Goal: Communication & Community: Answer question/provide support

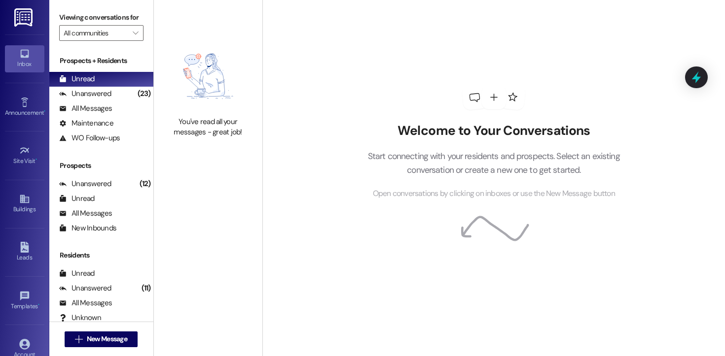
click at [94, 99] on div "Unanswered" at bounding box center [85, 94] width 52 height 10
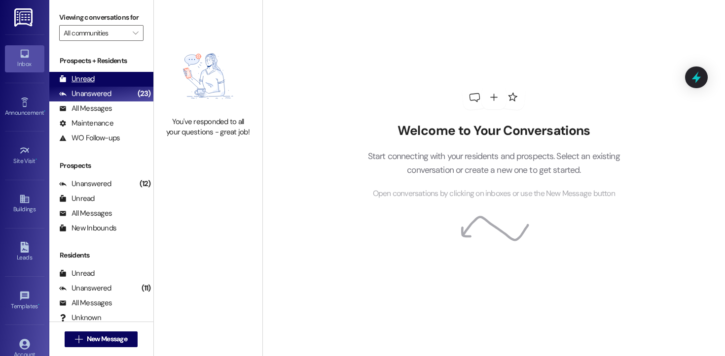
click at [82, 84] on div "Unread" at bounding box center [76, 79] width 35 height 10
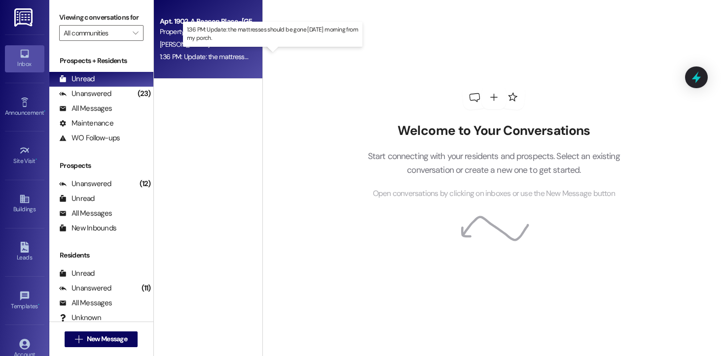
click at [199, 55] on div "1:36 PM: Update: the mattresses should be gone [DATE] morning from my porch. 1:…" at bounding box center [274, 56] width 228 height 9
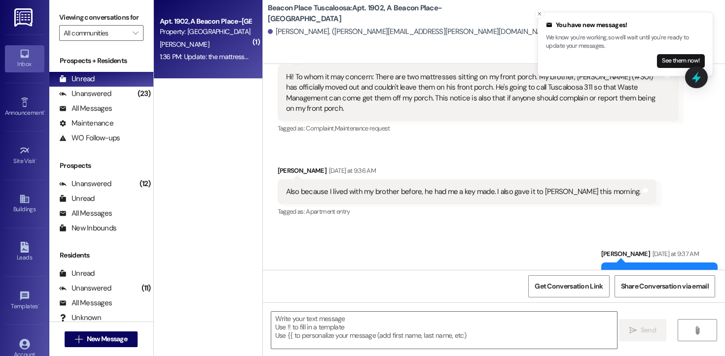
scroll to position [2890, 0]
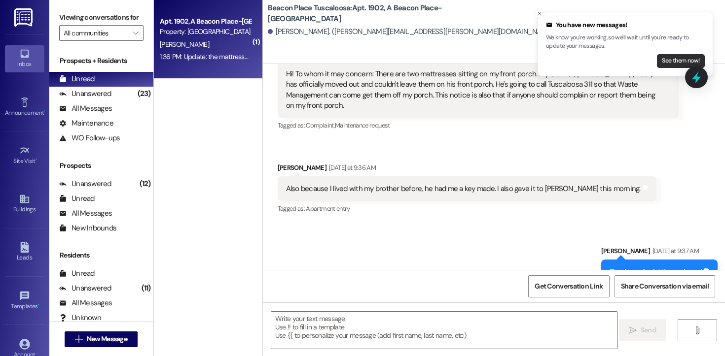
click at [660, 58] on button "See them now!" at bounding box center [681, 61] width 48 height 14
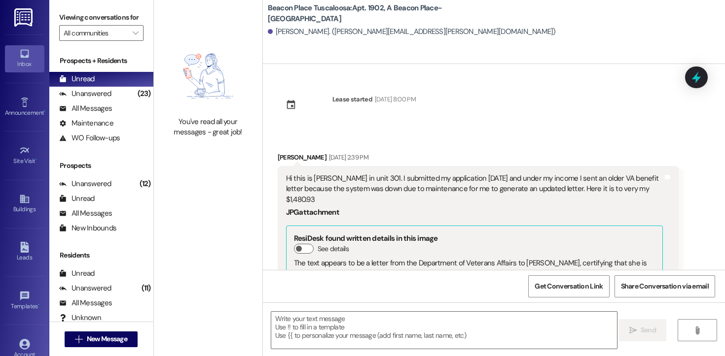
scroll to position [3169, 0]
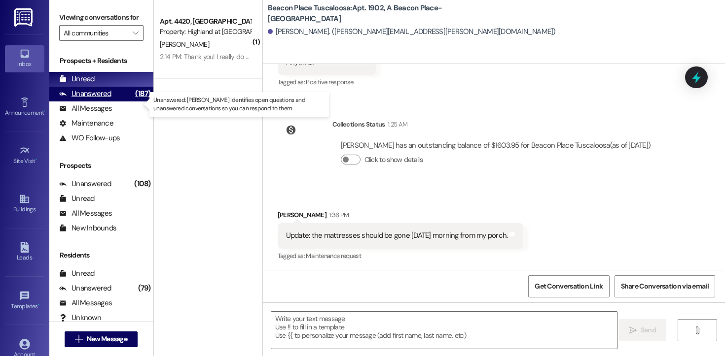
click at [115, 102] on div "Unanswered (187)" at bounding box center [101, 94] width 104 height 15
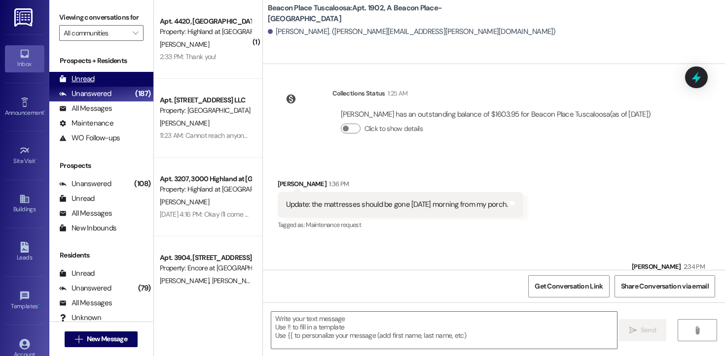
click at [93, 84] on div "Unread" at bounding box center [76, 79] width 35 height 10
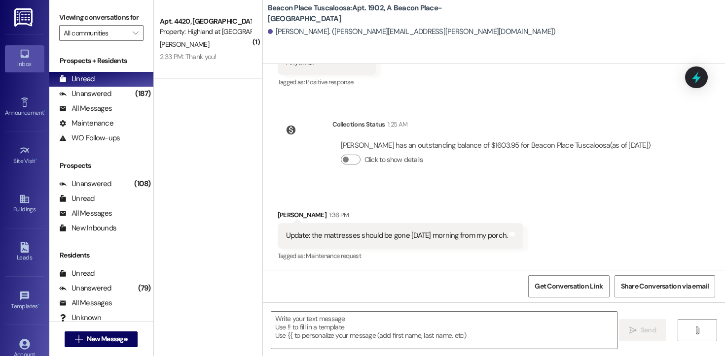
scroll to position [3239, 0]
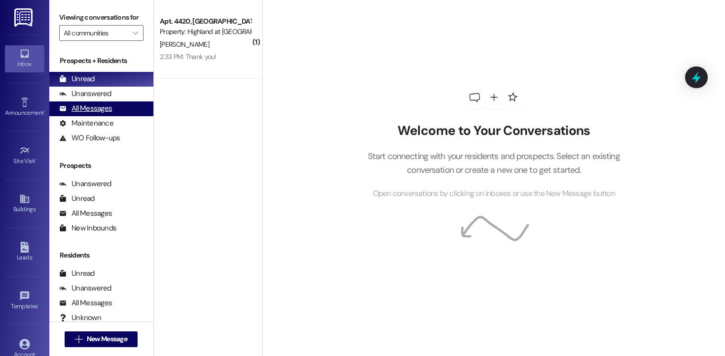
click at [104, 114] on div "All Messages" at bounding box center [85, 109] width 53 height 10
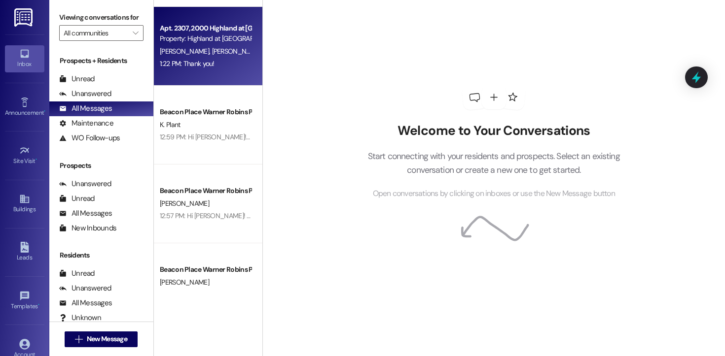
scroll to position [166, 0]
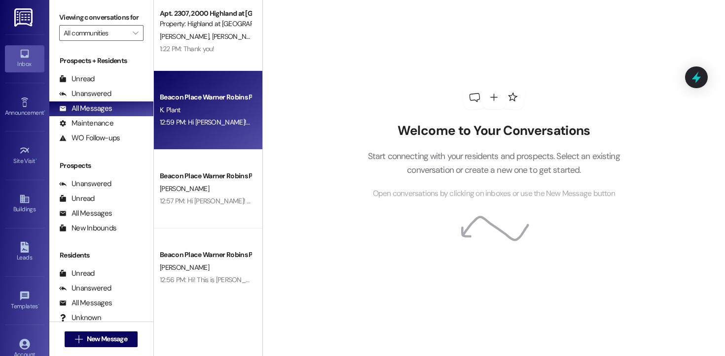
click at [202, 115] on div "K. Plant" at bounding box center [205, 110] width 93 height 12
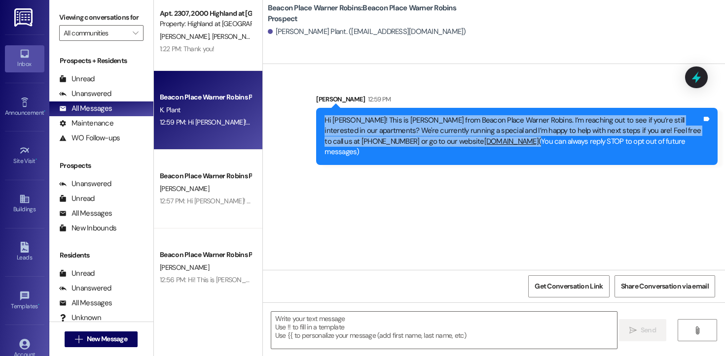
drag, startPoint x: 513, startPoint y: 142, endPoint x: 315, endPoint y: 111, distance: 200.5
click at [316, 111] on div "Hi Keshawn! This is Stephanie from Beacon Place Warner Robins. I’m reaching out…" at bounding box center [516, 136] width 401 height 57
copy div "Hi Keshawn! This is Stephanie from Beacon Place Warner Robins. I’m reaching out…"
click at [89, 340] on span "New Message" at bounding box center [107, 339] width 40 height 10
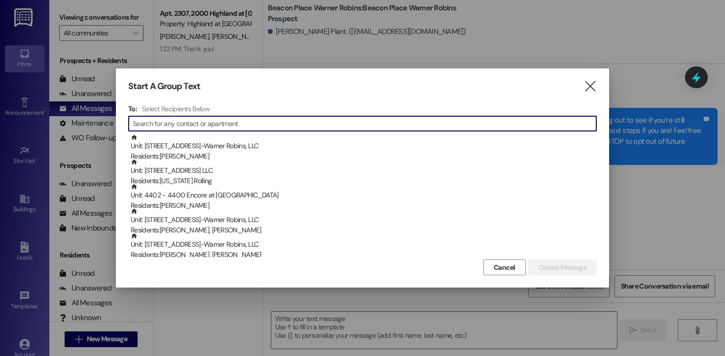
click at [198, 125] on input at bounding box center [364, 124] width 463 height 14
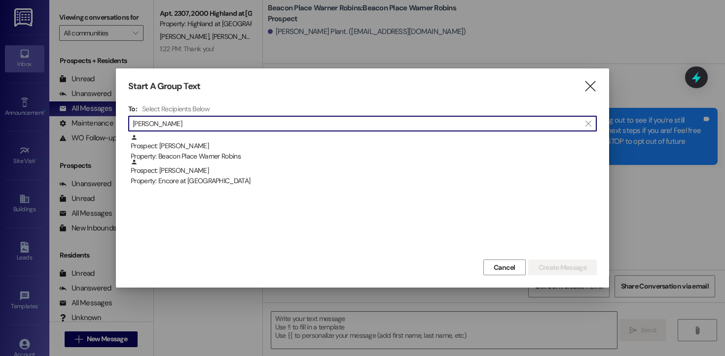
type input "yates"
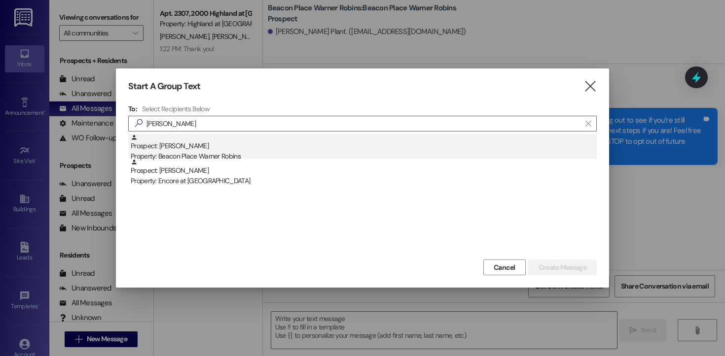
click at [168, 148] on div "Prospect: Robert Yates Property: Beacon Place Warner Robins" at bounding box center [364, 148] width 466 height 28
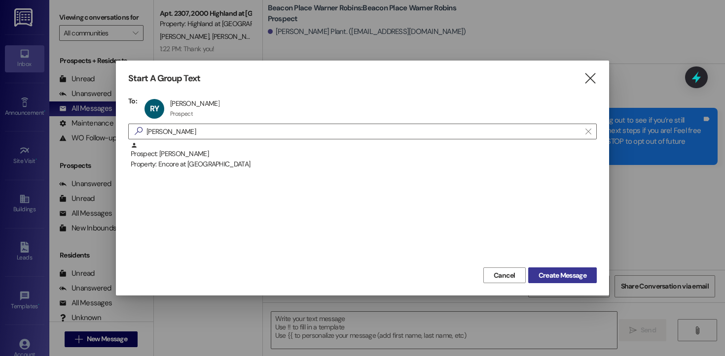
click at [566, 275] on span "Create Message" at bounding box center [562, 276] width 48 height 10
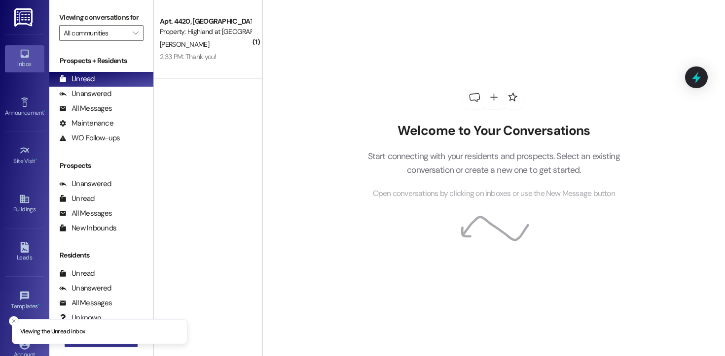
click at [99, 346] on button " New Message" at bounding box center [101, 340] width 73 height 16
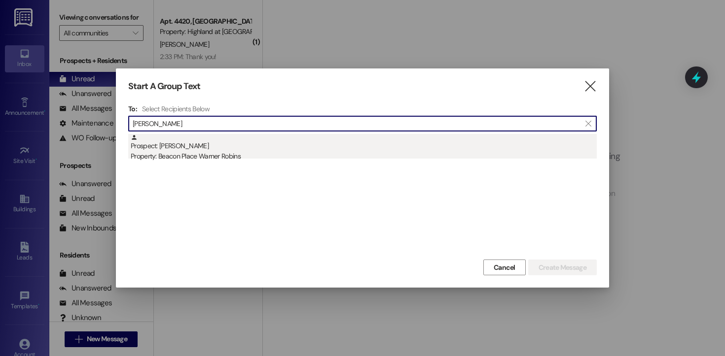
type input "neena"
click at [234, 154] on div "Property: Beacon Place Warner Robins" at bounding box center [364, 156] width 466 height 10
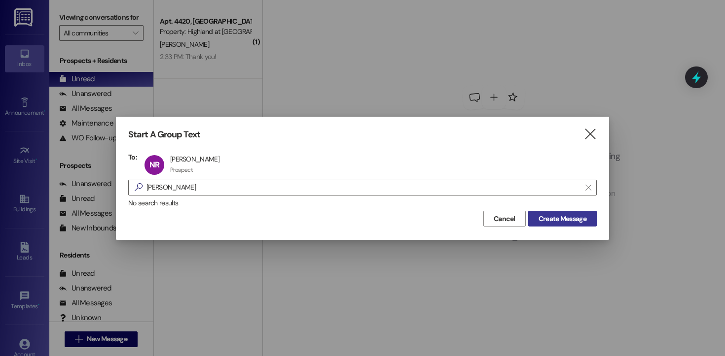
click at [563, 217] on span "Create Message" at bounding box center [562, 219] width 48 height 10
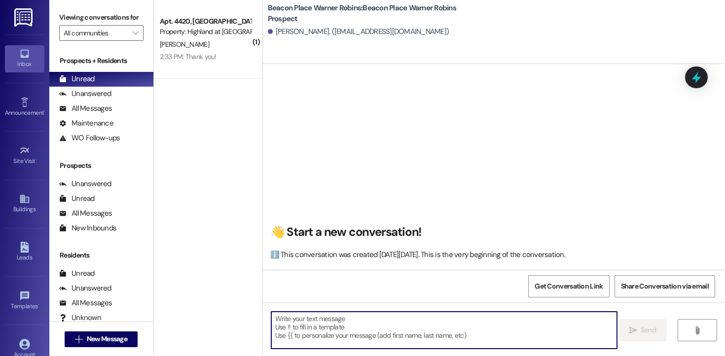
click at [343, 347] on textarea at bounding box center [444, 330] width 346 height 37
paste textarea "Hi Keshawn! This is Stephanie from Beacon Place Warner Robins. I’m reaching out…"
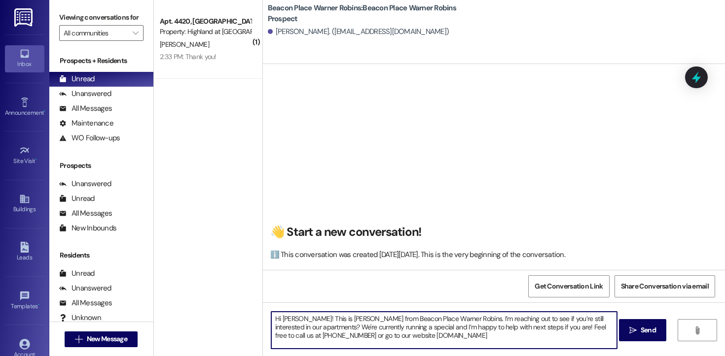
drag, startPoint x: 302, startPoint y: 320, endPoint x: 277, endPoint y: 322, distance: 25.3
click at [277, 322] on textarea "Hi Keshawn! This is Stephanie from Beacon Place Warner Robins. I’m reaching out…" at bounding box center [444, 330] width 346 height 37
drag, startPoint x: 499, startPoint y: 338, endPoint x: 253, endPoint y: 299, distance: 249.1
click at [253, 299] on div "( 1 ) Apt. 4420, 4000 Highland at Spring Hill Property: Highland at Spring Hill…" at bounding box center [439, 178] width 571 height 356
click at [524, 331] on textarea "Hi Neena! This is Stephanie from Beacon Place Warner Robins. I’m reaching out t…" at bounding box center [444, 330] width 346 height 37
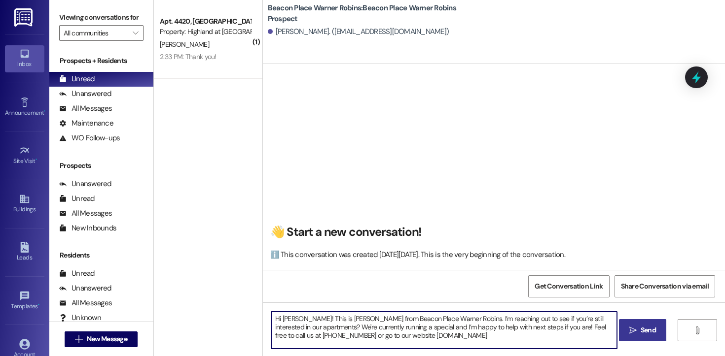
type textarea "Hi Neena! This is Stephanie from Beacon Place Warner Robins. I’m reaching out t…"
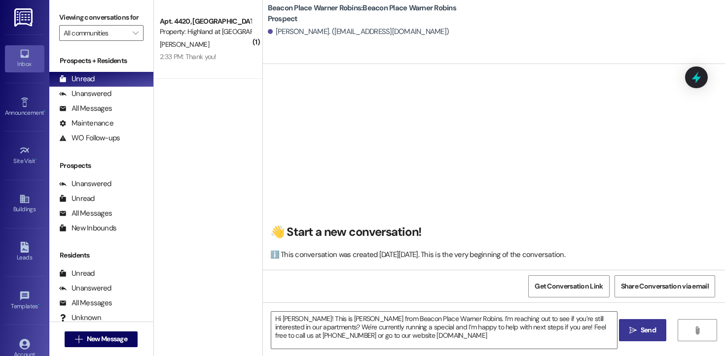
click at [638, 327] on span "Send" at bounding box center [647, 330] width 19 height 10
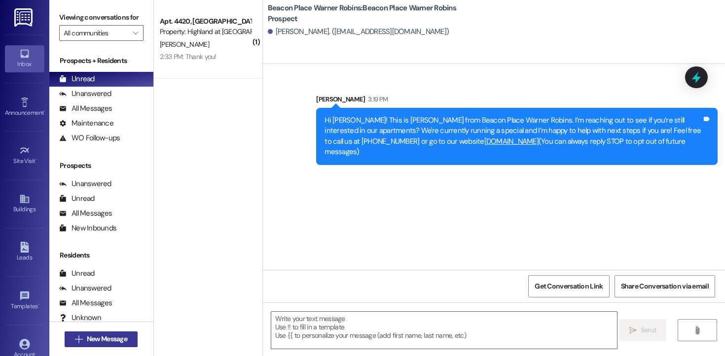
click at [112, 336] on span "New Message" at bounding box center [107, 339] width 40 height 10
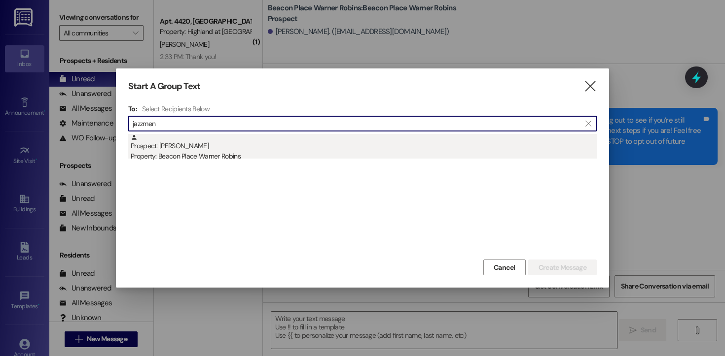
type input "jazzmen"
click at [217, 155] on div "Property: Beacon Place Warner Robins" at bounding box center [364, 156] width 466 height 10
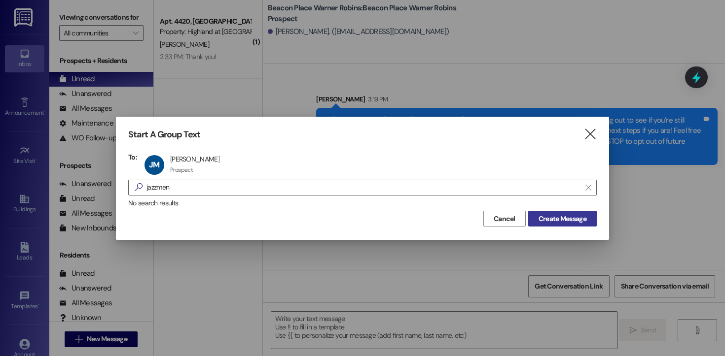
click at [549, 218] on span "Create Message" at bounding box center [562, 219] width 48 height 10
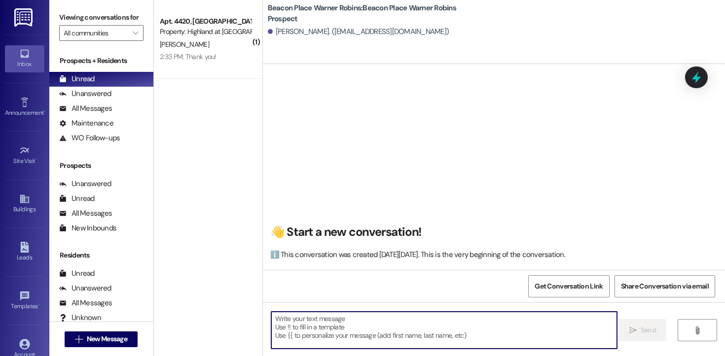
click at [374, 317] on textarea at bounding box center [444, 330] width 346 height 37
paste textarea "Hi Neena! This is Stephanie from Beacon Place Warner Robins. I’m reaching out t…"
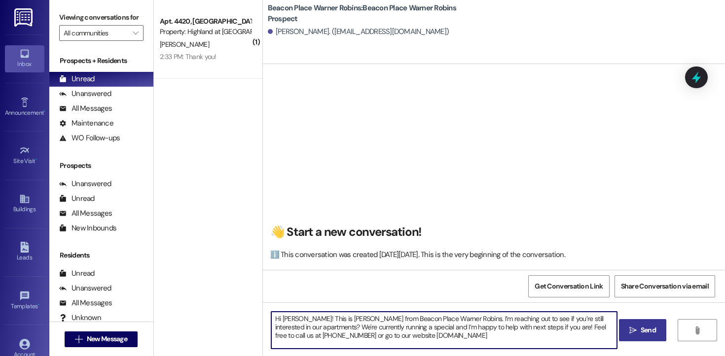
drag, startPoint x: 295, startPoint y: 319, endPoint x: 277, endPoint y: 320, distance: 17.8
click at [277, 320] on textarea "Hi Neena! This is Stephanie from Beacon Place Warner Robins. I’m reaching out t…" at bounding box center [444, 330] width 346 height 37
type textarea "Hi Jazzmen! This is Stephanie from Beacon Place Warner Robins. I’m reaching out…"
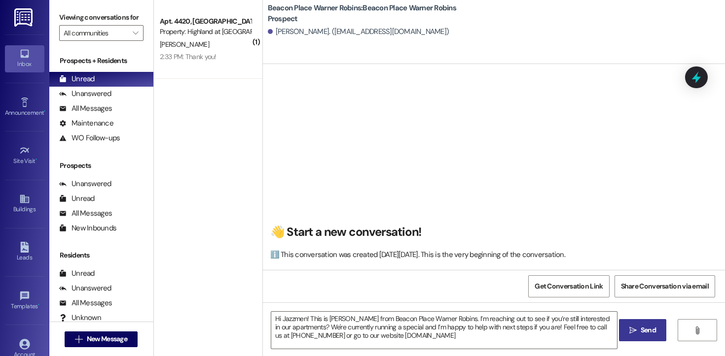
click at [649, 326] on span "Send" at bounding box center [647, 330] width 15 height 10
